Goal: Information Seeking & Learning: Learn about a topic

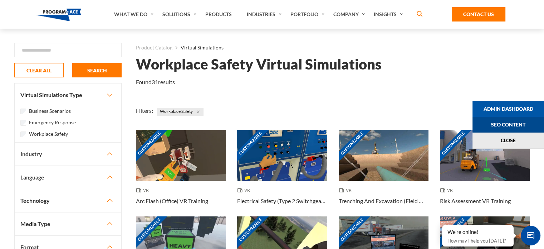
click at [535, 123] on link "Seo Content" at bounding box center [509, 125] width 72 height 16
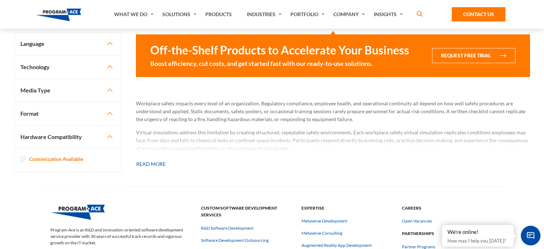
scroll to position [602, 0]
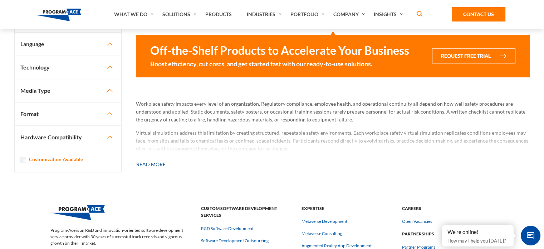
click at [161, 162] on button "Read more" at bounding box center [151, 164] width 30 height 16
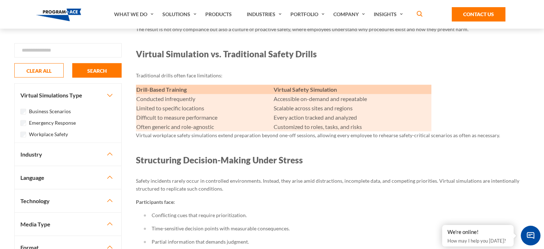
scroll to position [1299, 0]
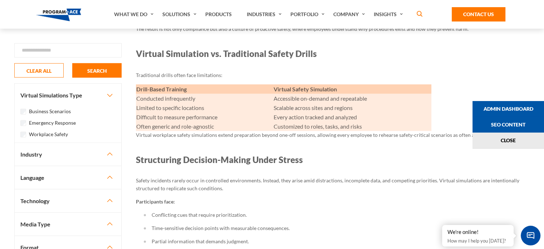
click at [525, 87] on div "Drill-Based Training Virtual Safety Simulation Conducted infrequently Accessibl…" at bounding box center [333, 107] width 394 height 47
drag, startPoint x: 291, startPoint y: 136, endPoint x: 203, endPoint y: 134, distance: 87.7
click at [203, 134] on p "Virtual workplace safety simulations extend preparation beyond one-off sessions…" at bounding box center [333, 135] width 394 height 8
copy p "tions extend preparation beyond one-of"
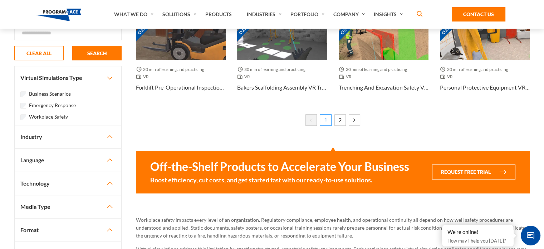
scroll to position [486, 0]
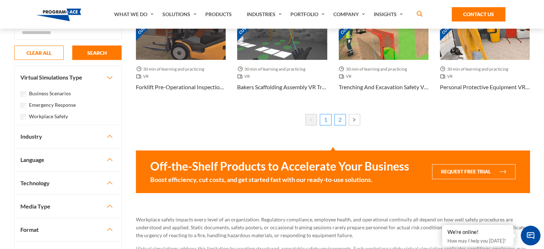
click at [339, 121] on link "2" at bounding box center [340, 119] width 11 height 11
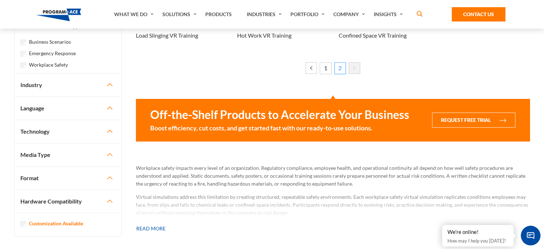
scroll to position [367, 0]
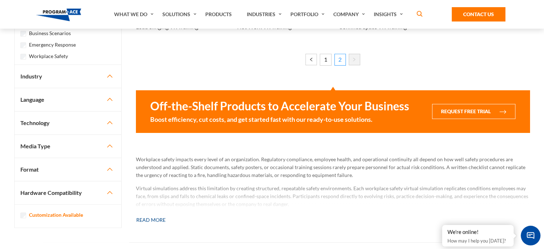
click at [159, 216] on button "Read more" at bounding box center [151, 220] width 30 height 16
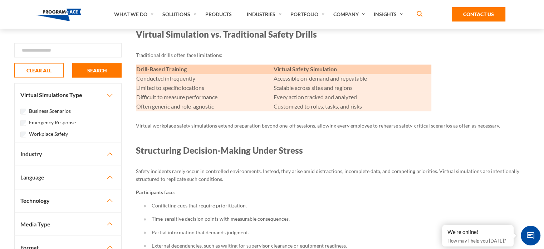
scroll to position [1097, 0]
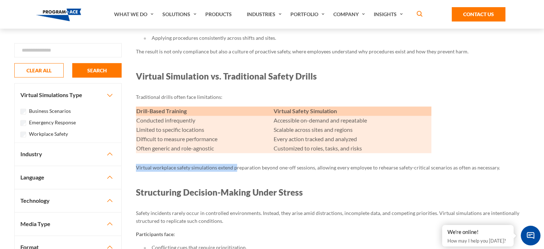
drag, startPoint x: 234, startPoint y: 167, endPoint x: 133, endPoint y: 159, distance: 101.3
click at [133, 159] on div "FILTER Search Product Catalog Virtual Simulations Workplace Safety Virtual Simu…" at bounding box center [333, 161] width 408 height 2459
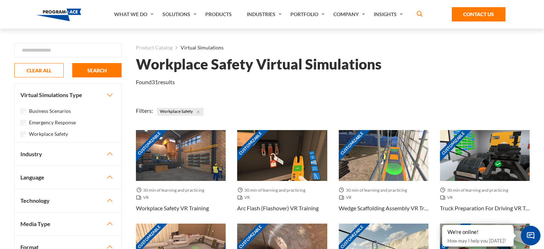
scroll to position [6, 0]
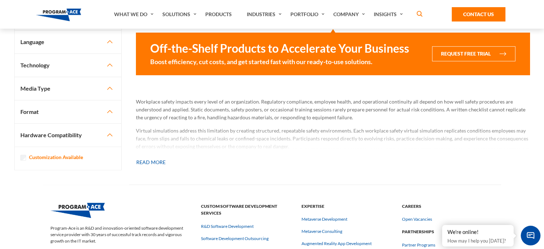
scroll to position [605, 0]
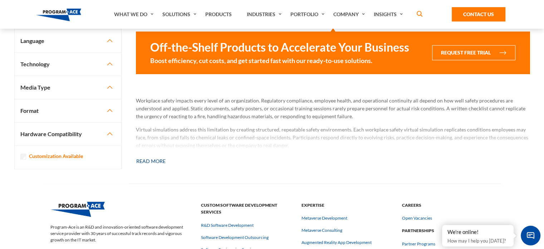
click at [156, 164] on button "Read more" at bounding box center [151, 161] width 30 height 16
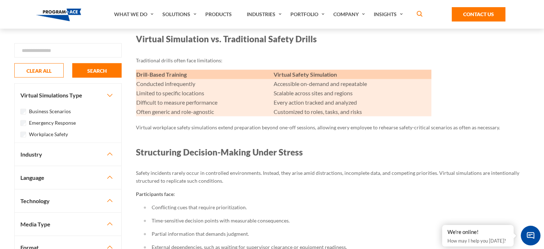
scroll to position [1314, 0]
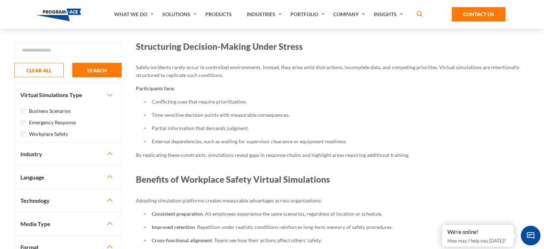
click at [301, 157] on p "By replicating these constraints, simulations reveal gaps in response chains an…" at bounding box center [333, 155] width 394 height 8
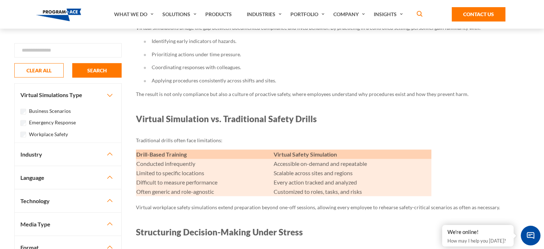
scroll to position [1220, 0]
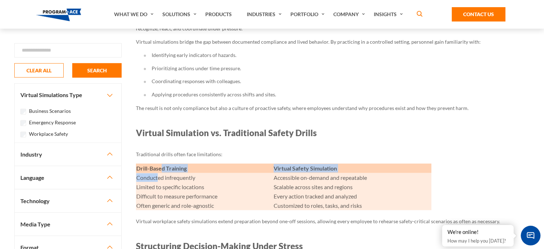
drag, startPoint x: 301, startPoint y: 157, endPoint x: 161, endPoint y: 171, distance: 139.9
click at [161, 171] on tbody "Drill-Based Training Virtual Safety Simulation Conducted infrequently Accessibl…" at bounding box center [284, 186] width 296 height 47
click at [161, 171] on td "Drill-Based Training" at bounding box center [204, 167] width 137 height 9
click at [155, 169] on td "Drill-Based Training" at bounding box center [204, 167] width 137 height 9
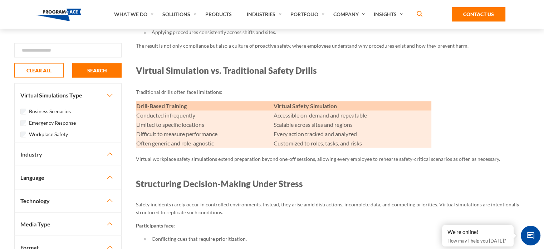
scroll to position [1282, 0]
click at [500, 121] on div "Drill-Based Training Virtual Safety Simulation Conducted infrequently Accessibl…" at bounding box center [333, 124] width 394 height 47
